Goal: Task Accomplishment & Management: Manage account settings

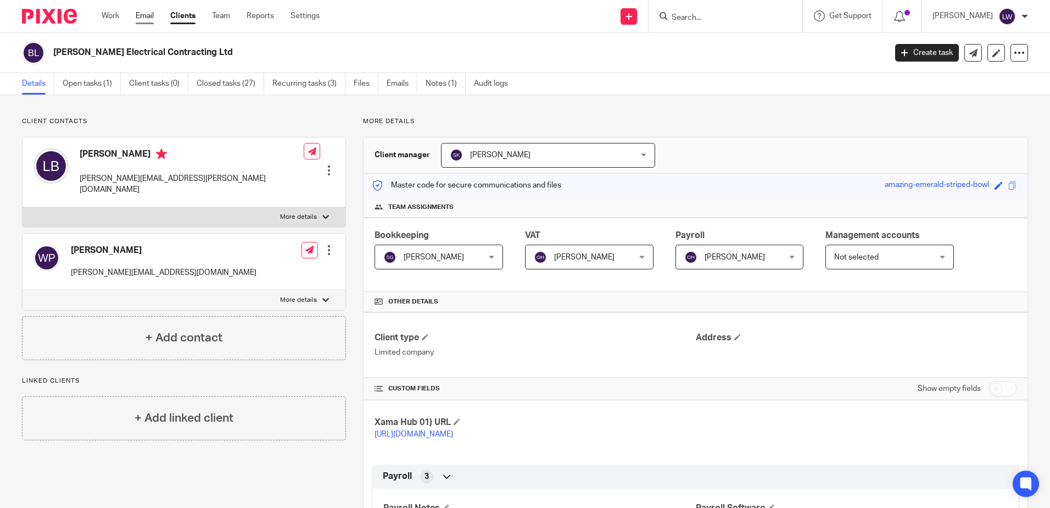
click at [140, 16] on link "Email" at bounding box center [145, 15] width 18 height 11
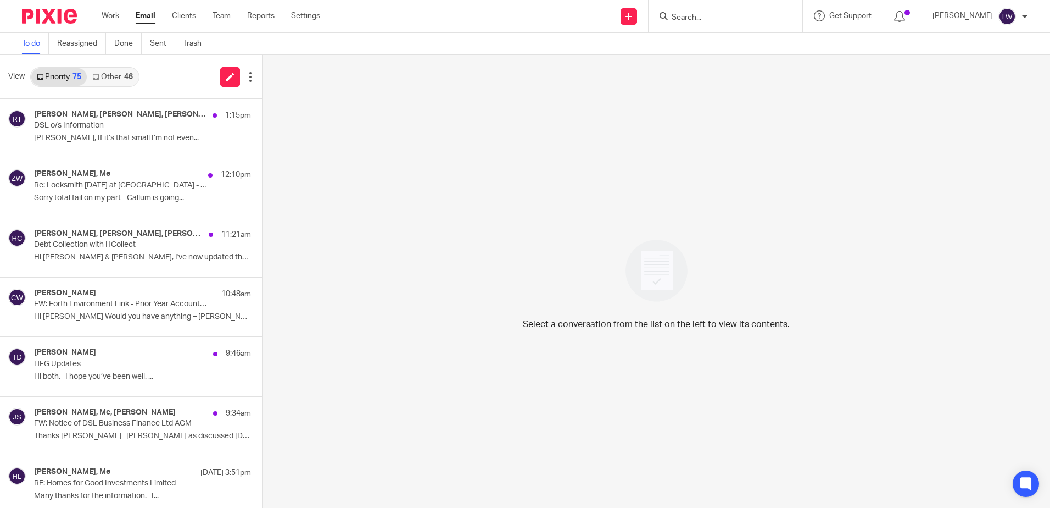
click at [104, 75] on link "Other 46" at bounding box center [112, 77] width 51 height 18
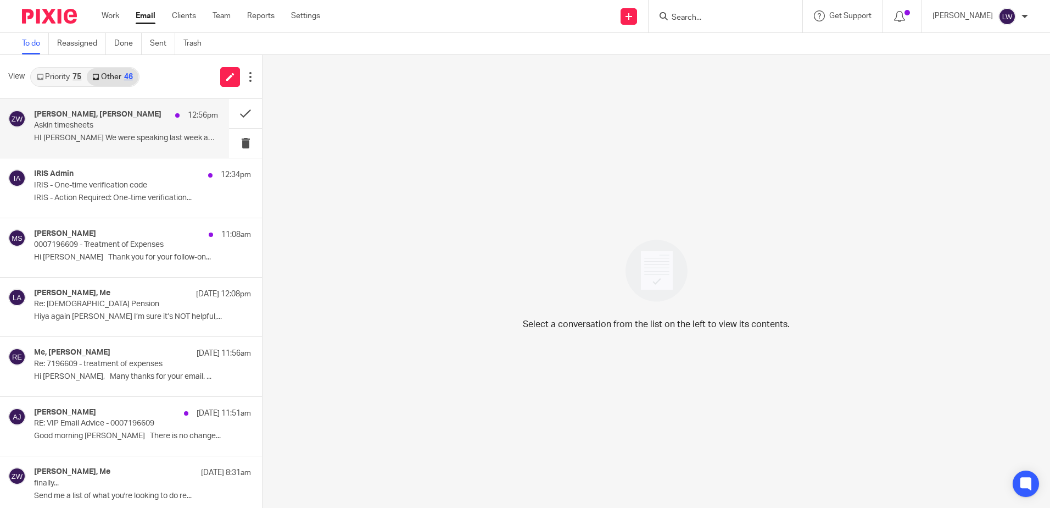
click at [90, 126] on p "Askin timesheets" at bounding box center [107, 125] width 147 height 9
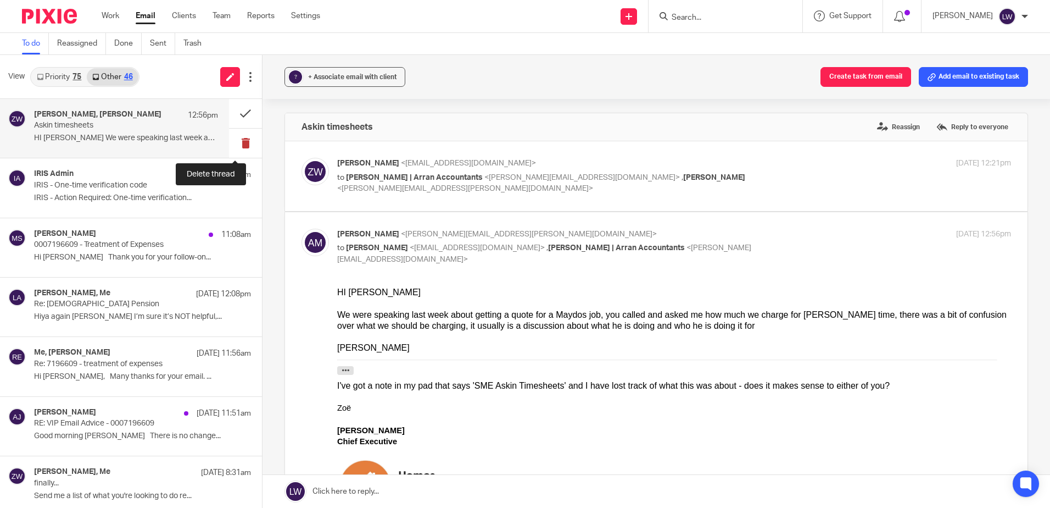
click at [235, 143] on button at bounding box center [245, 143] width 33 height 29
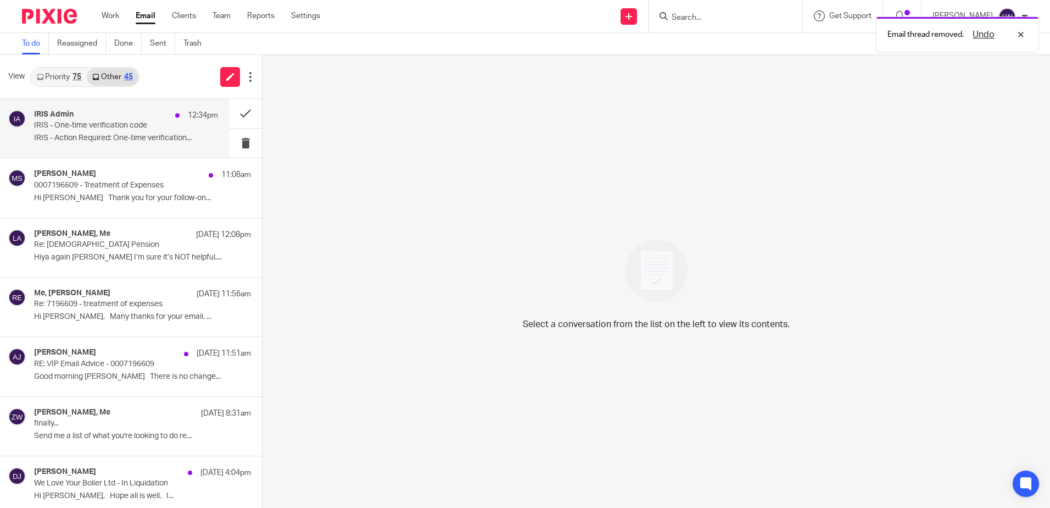
click at [117, 141] on p "IRIS - Action Required: One-time verification..." at bounding box center [126, 138] width 184 height 9
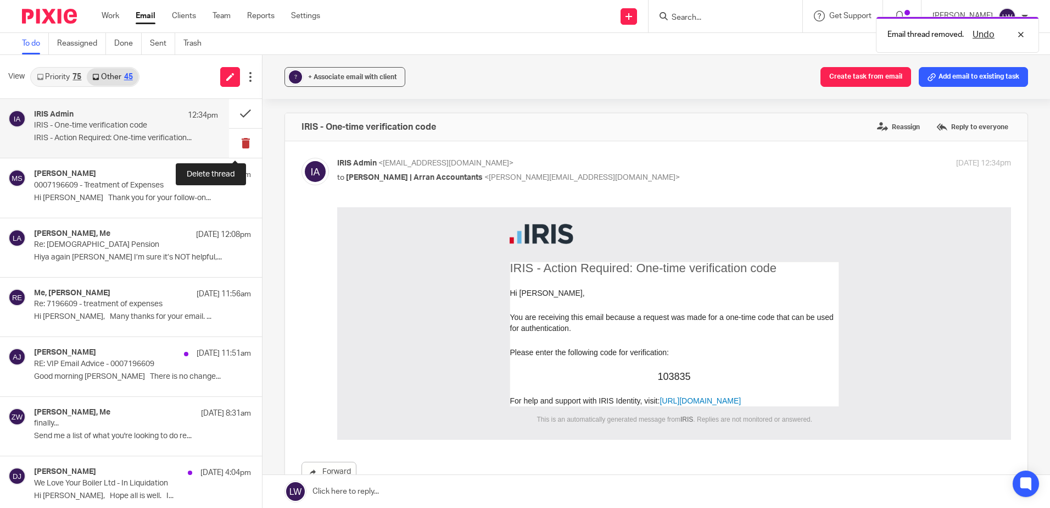
click at [234, 141] on button at bounding box center [245, 143] width 33 height 29
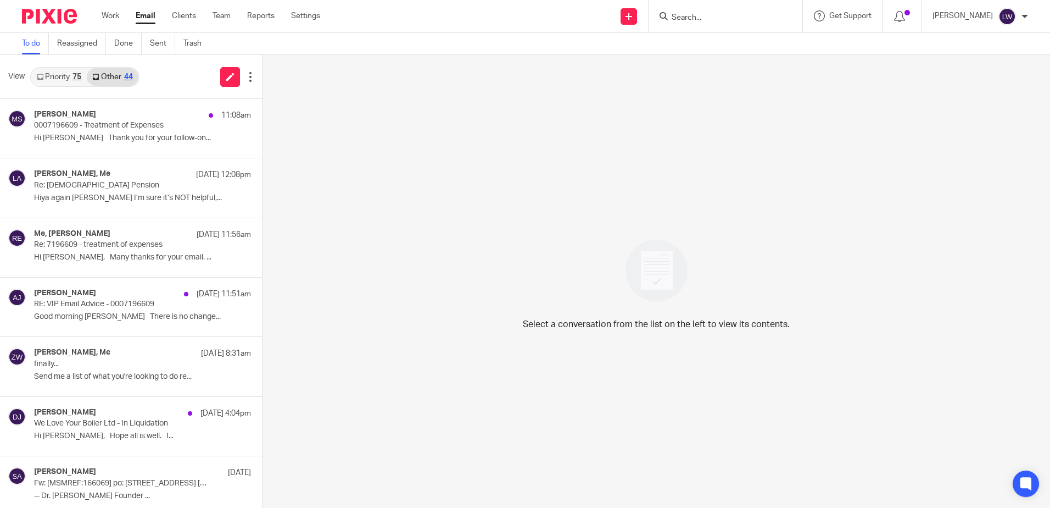
click at [144, 19] on link "Email" at bounding box center [146, 15] width 20 height 11
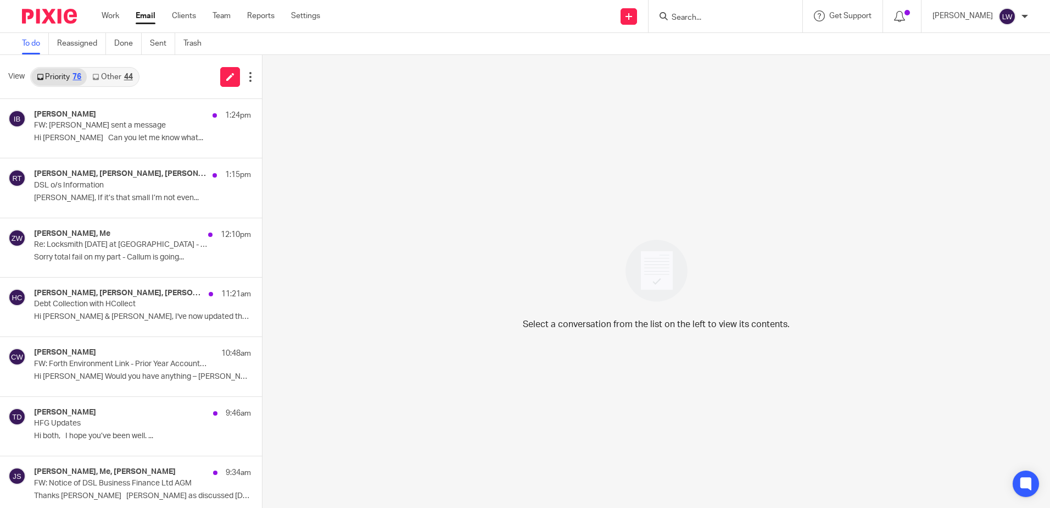
click at [115, 73] on link "Other 44" at bounding box center [112, 77] width 51 height 18
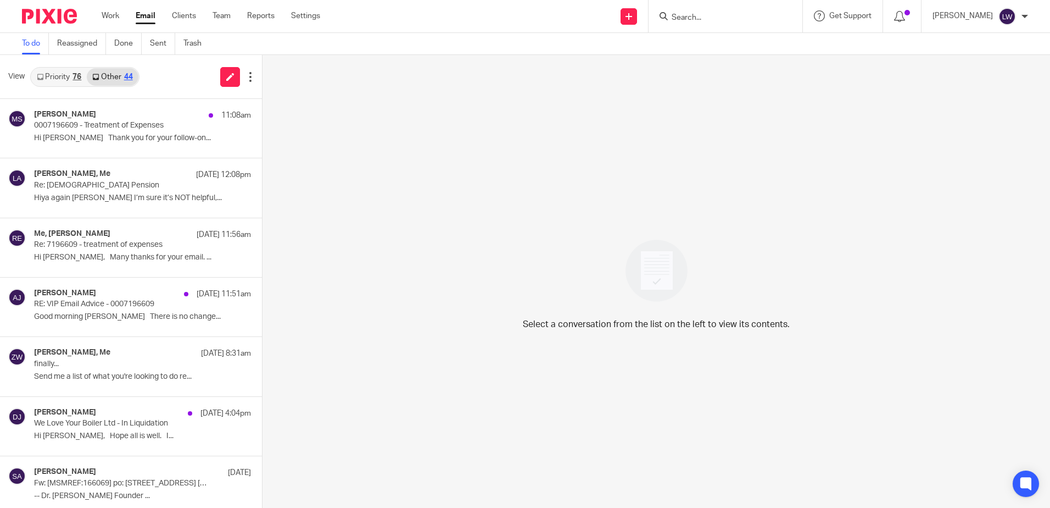
click at [143, 14] on link "Email" at bounding box center [146, 15] width 20 height 11
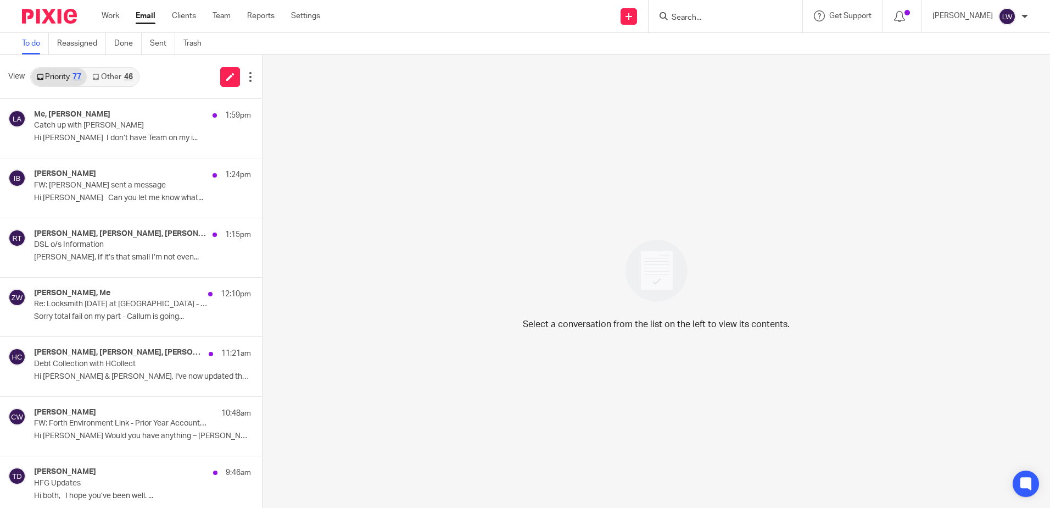
click at [114, 79] on link "Other 46" at bounding box center [112, 77] width 51 height 18
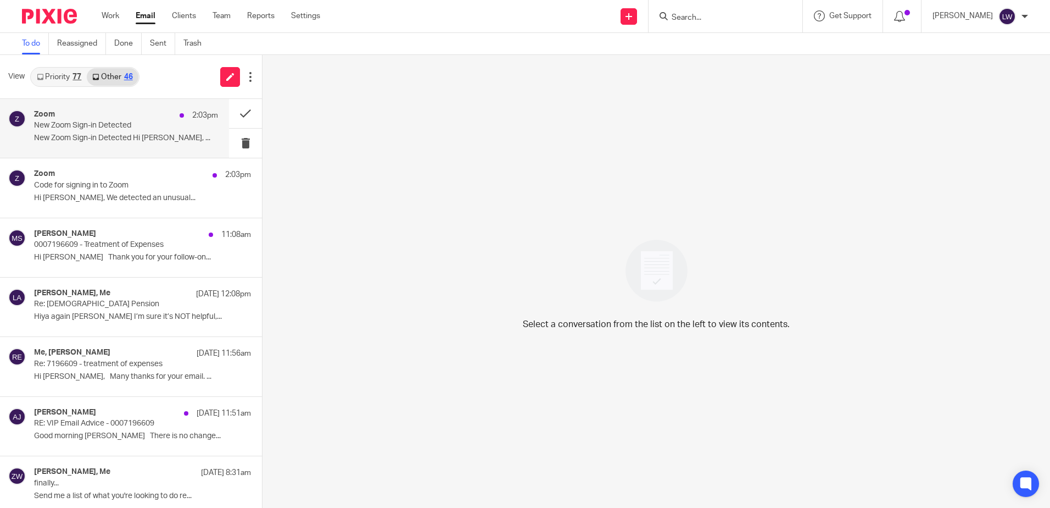
click at [105, 137] on p "New Zoom Sign-in Detected Hi [PERSON_NAME], ..." at bounding box center [126, 138] width 184 height 9
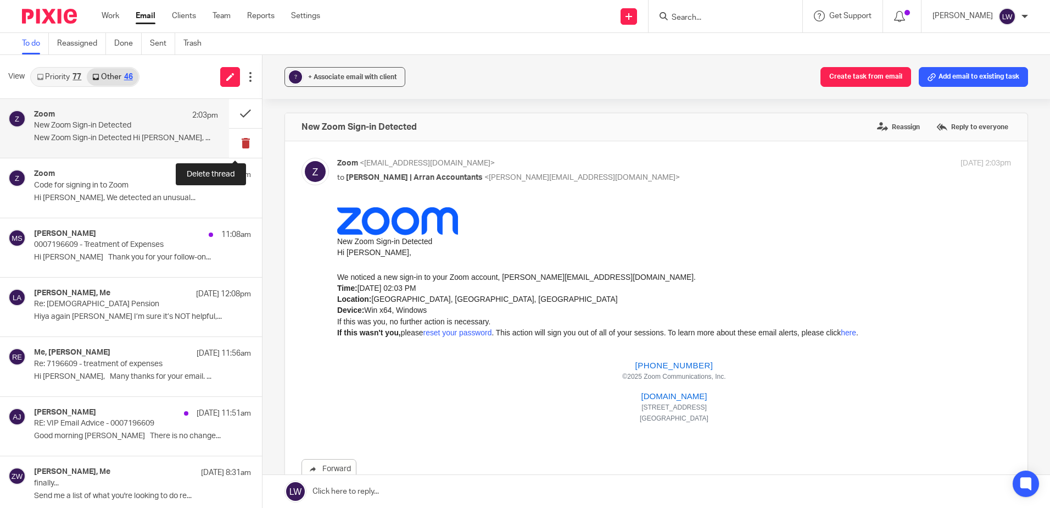
click at [235, 145] on button at bounding box center [245, 143] width 33 height 29
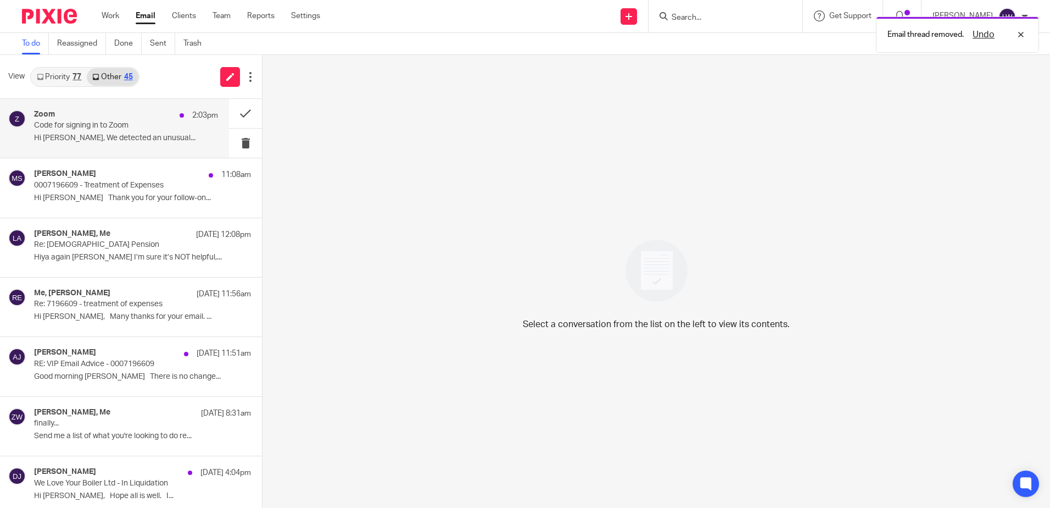
click at [75, 135] on p "Hi [PERSON_NAME], We detected an unusual..." at bounding box center [126, 138] width 184 height 9
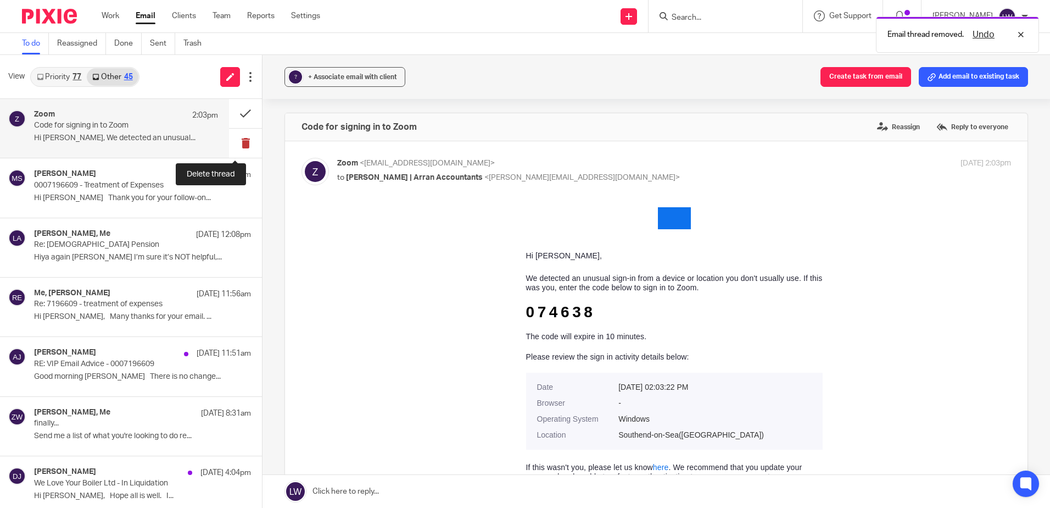
click at [232, 146] on button at bounding box center [245, 143] width 33 height 29
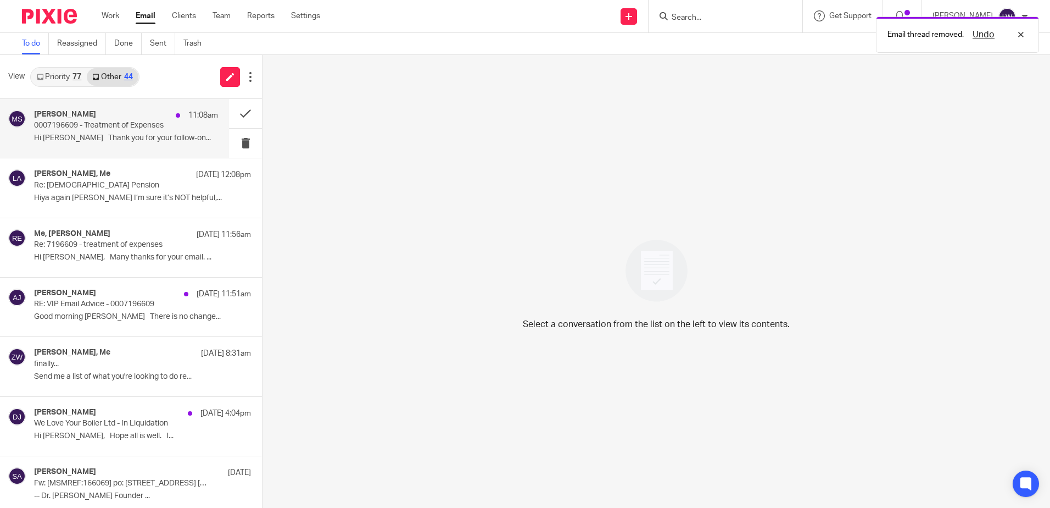
click at [87, 135] on p "Hi [PERSON_NAME] Thank you for your follow-on..." at bounding box center [126, 138] width 184 height 9
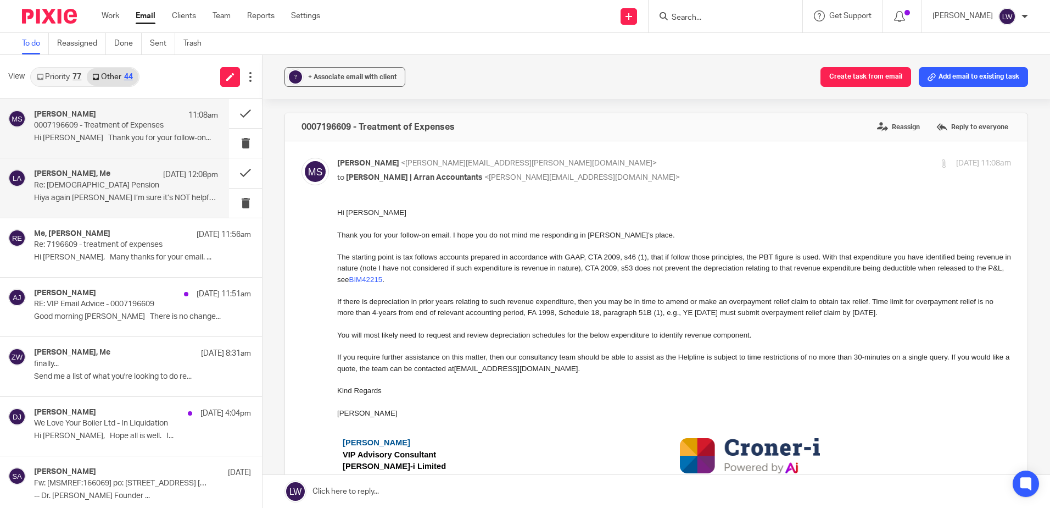
click at [118, 199] on p "Hiya again [PERSON_NAME] I’m sure it’s NOT helpful,..." at bounding box center [126, 197] width 184 height 9
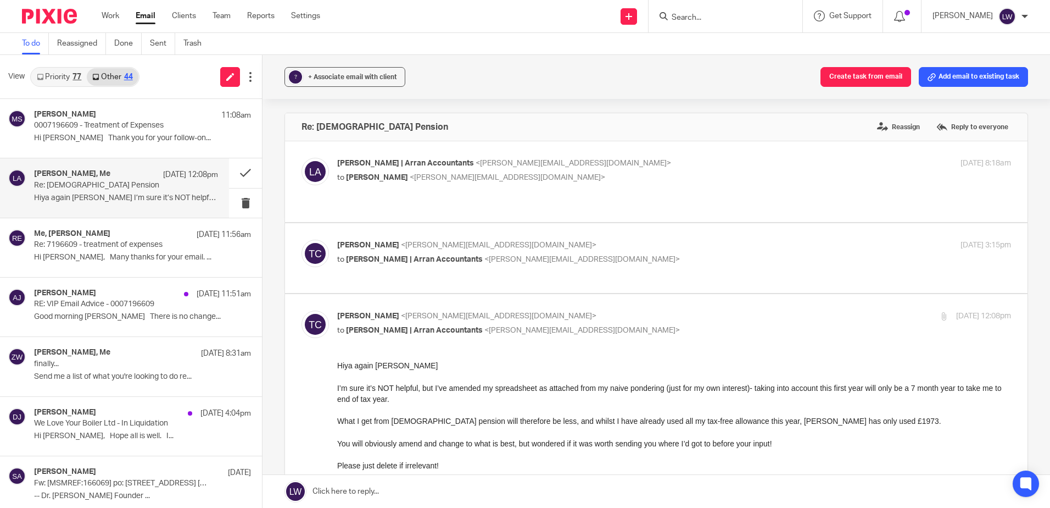
click at [57, 70] on link "Priority 77" at bounding box center [58, 77] width 55 height 18
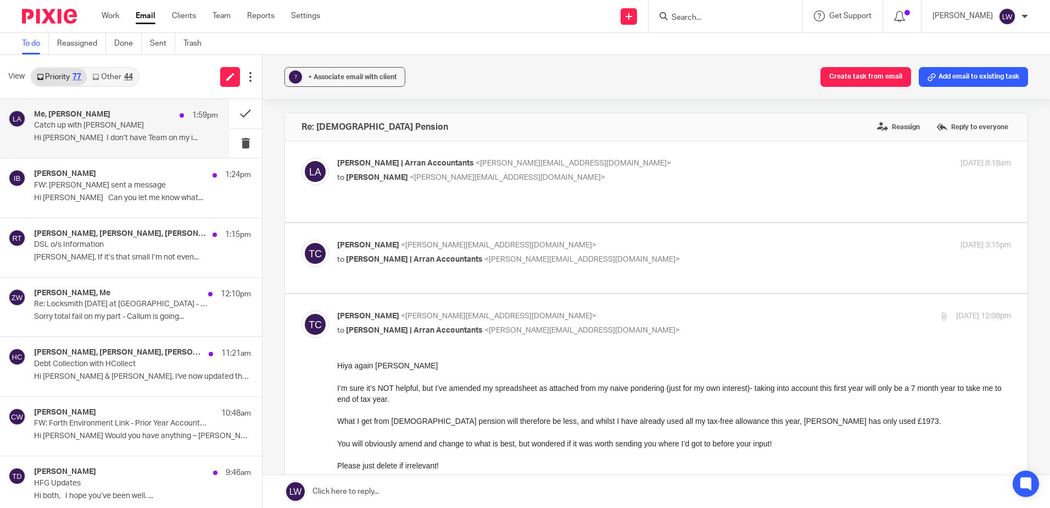
click at [74, 114] on h4 "Me, [PERSON_NAME]" at bounding box center [72, 114] width 76 height 9
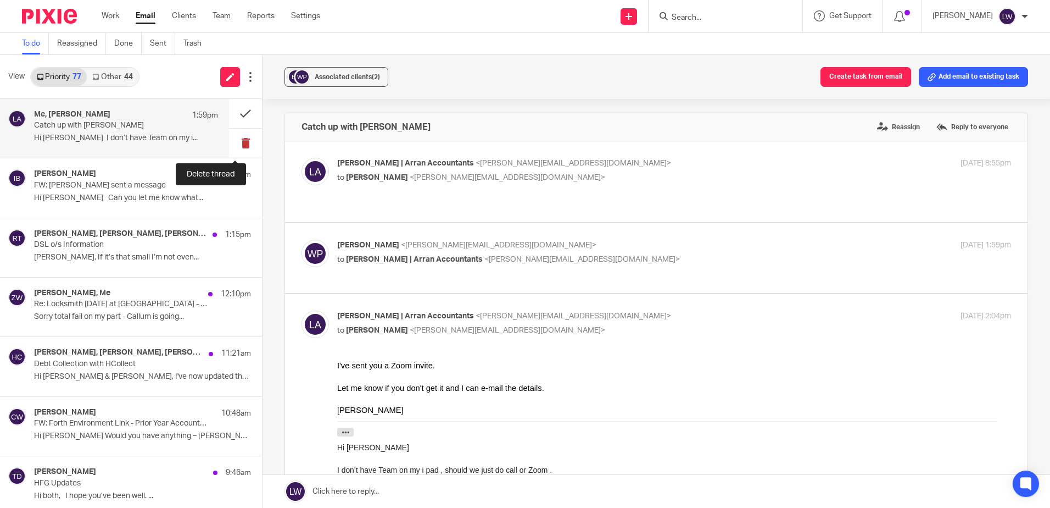
click at [236, 138] on button at bounding box center [245, 143] width 33 height 29
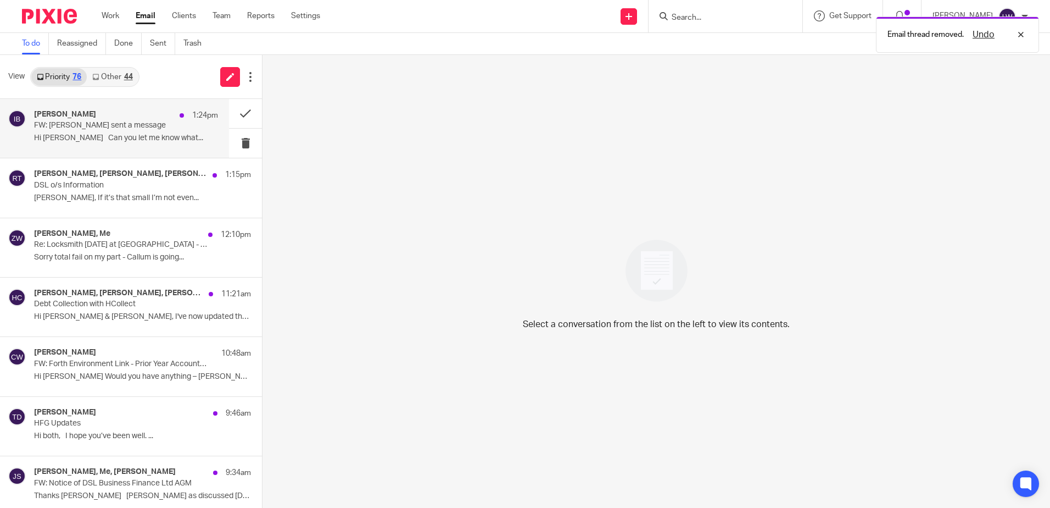
click at [73, 139] on p "Hi [PERSON_NAME] Can you let me know what..." at bounding box center [126, 138] width 184 height 9
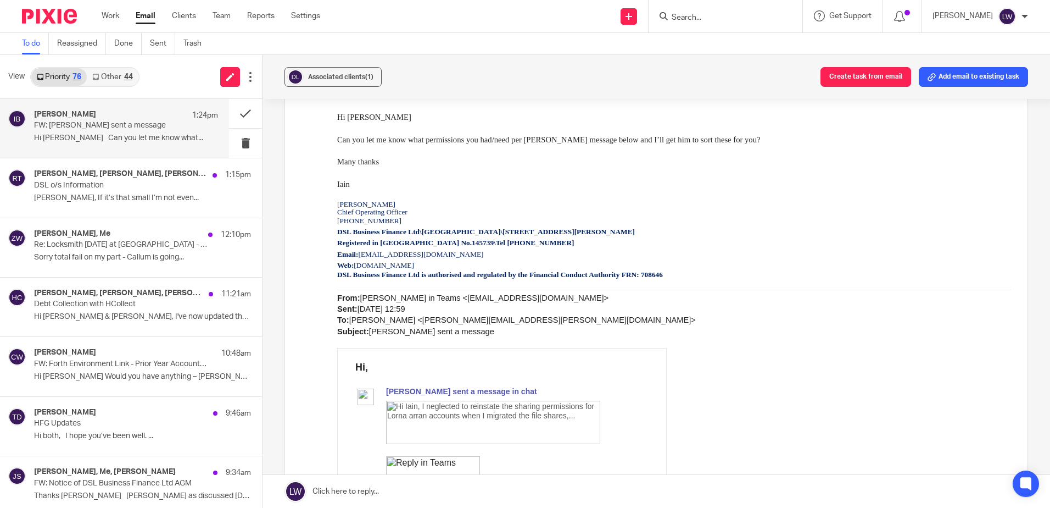
scroll to position [110, 0]
